Goal: Use online tool/utility: Utilize a website feature to perform a specific function

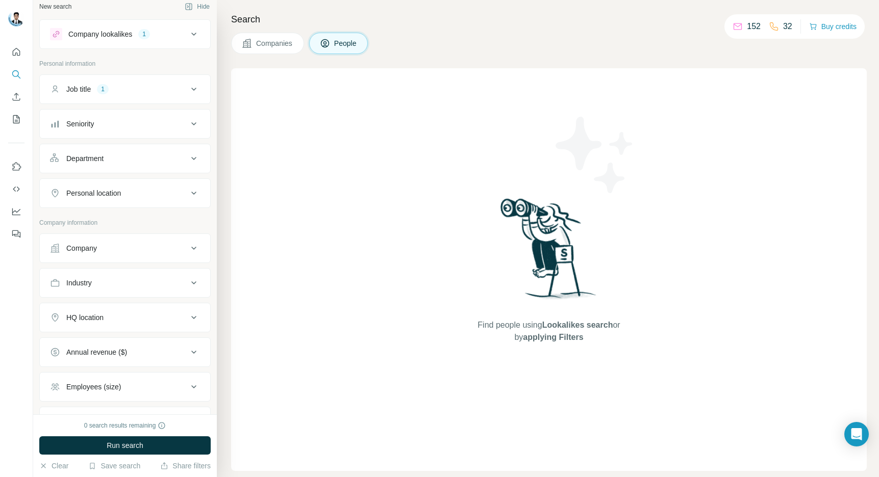
scroll to position [5, 0]
click at [204, 92] on button "Job title 1" at bounding box center [125, 91] width 170 height 24
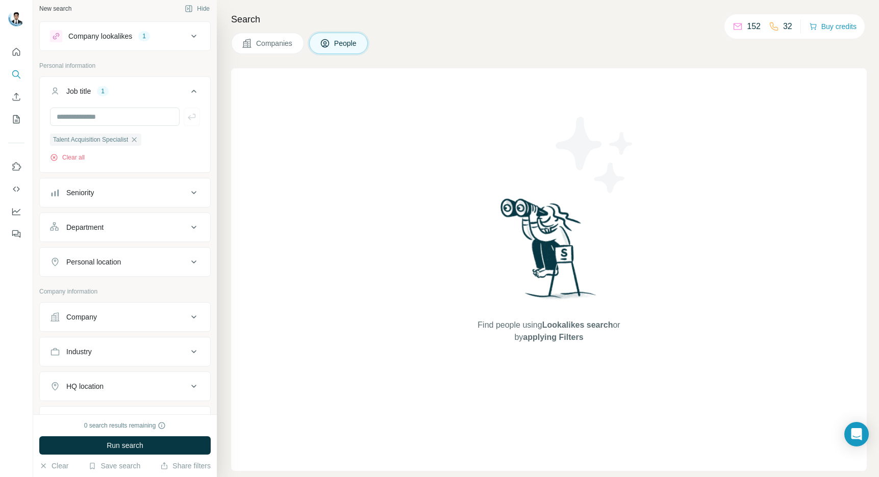
click at [138, 139] on icon "button" at bounding box center [134, 140] width 8 height 8
drag, startPoint x: 114, startPoint y: 118, endPoint x: 118, endPoint y: 122, distance: 5.8
click at [114, 119] on input "text" at bounding box center [115, 117] width 130 height 18
drag, startPoint x: 145, startPoint y: 19, endPoint x: 144, endPoint y: 32, distance: 13.3
click at [145, 23] on div "New search Hide Company lookalikes 1 Personal information Job title Seniority D…" at bounding box center [125, 207] width 184 height 415
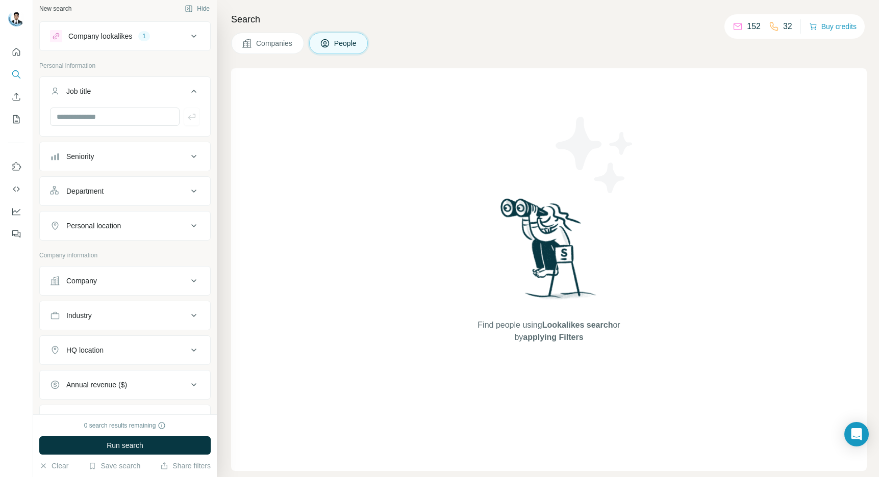
click at [143, 38] on div "1" at bounding box center [144, 36] width 12 height 9
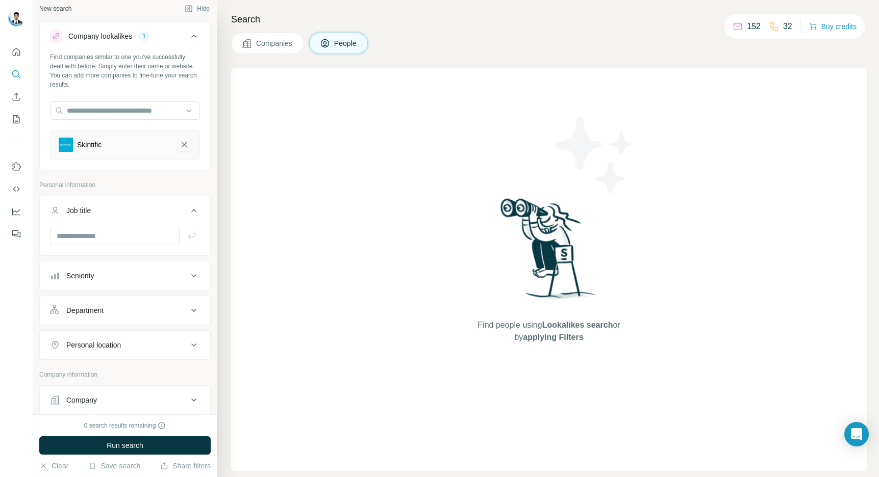
click at [187, 147] on icon "Skintific-remove-button" at bounding box center [184, 145] width 9 height 10
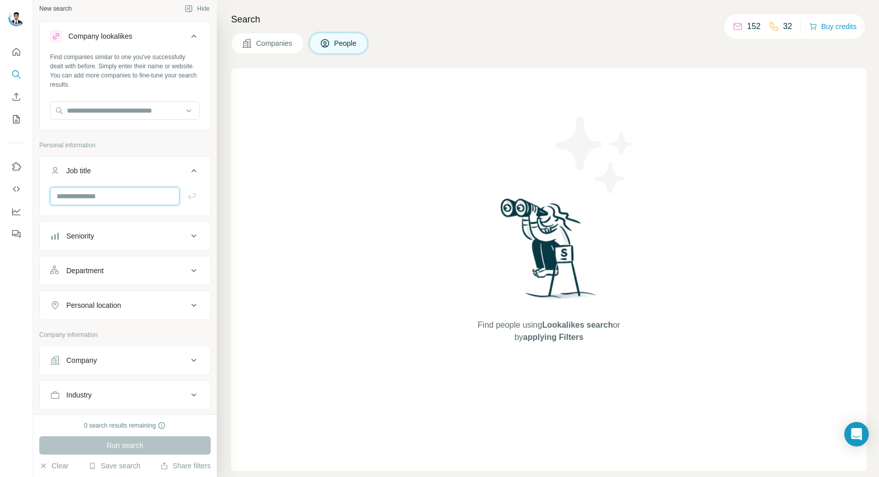
click at [153, 204] on input "text" at bounding box center [115, 196] width 130 height 18
type input "**********"
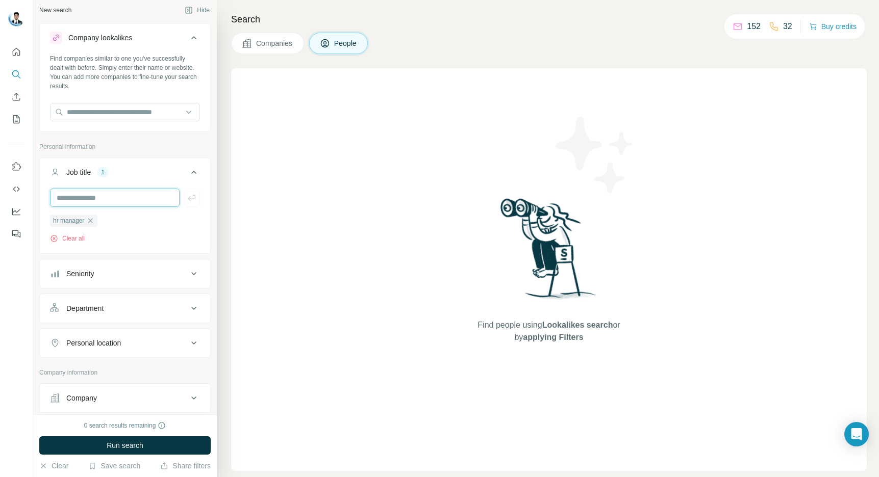
scroll to position [6, 0]
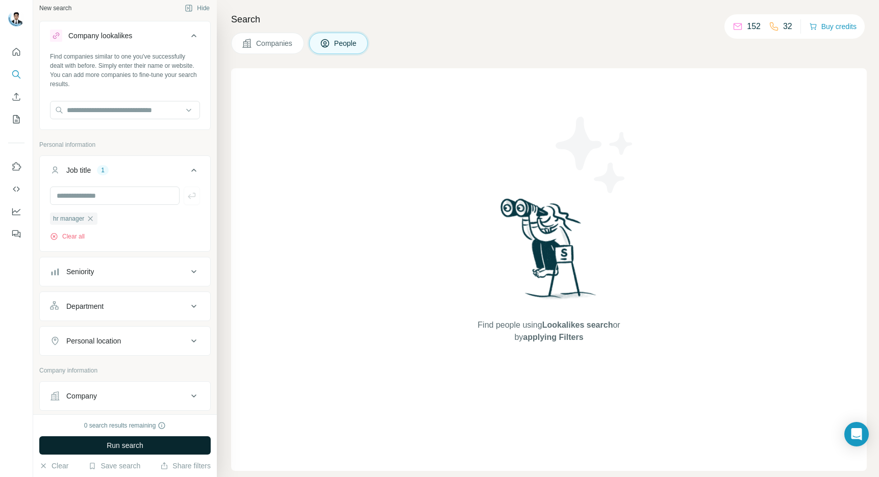
click at [138, 444] on span "Run search" at bounding box center [125, 446] width 37 height 10
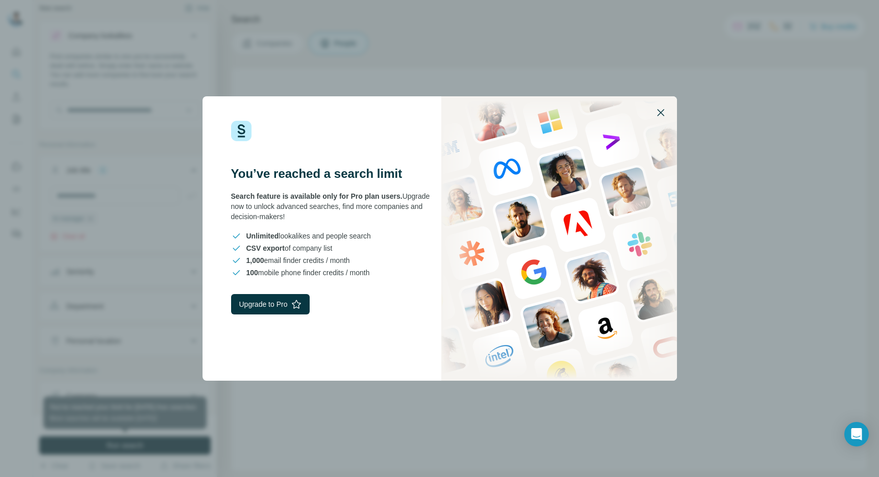
drag, startPoint x: 663, startPoint y: 113, endPoint x: 587, endPoint y: 120, distance: 76.3
click at [663, 113] on icon "button" at bounding box center [660, 113] width 12 height 12
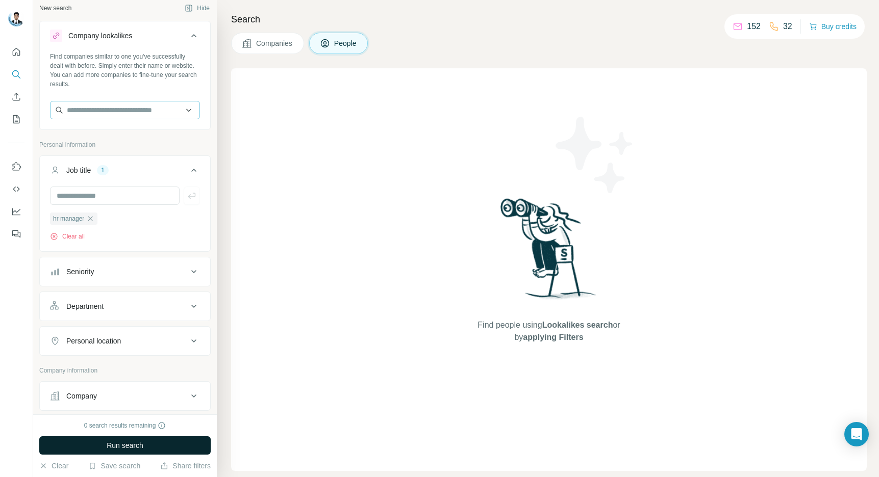
scroll to position [7, 0]
click at [18, 56] on icon "Quick start" at bounding box center [16, 52] width 10 height 10
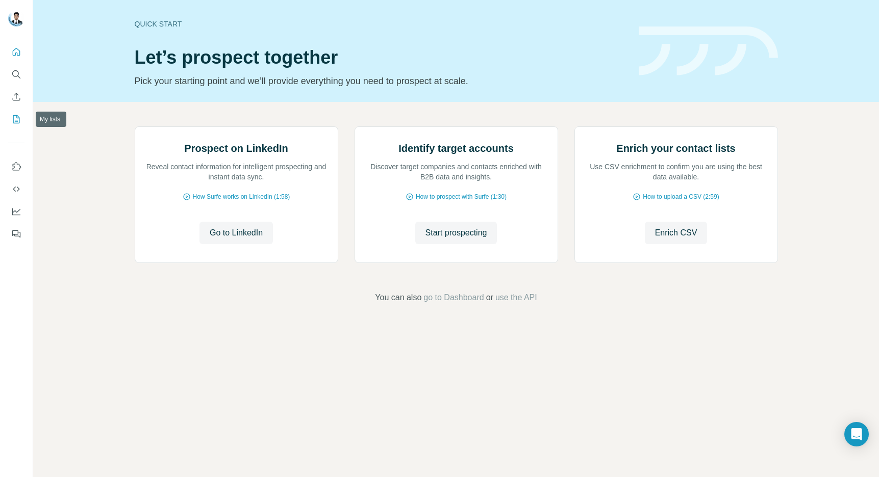
click at [18, 124] on icon "My lists" at bounding box center [16, 119] width 10 height 10
